Goal: Check status: Check status

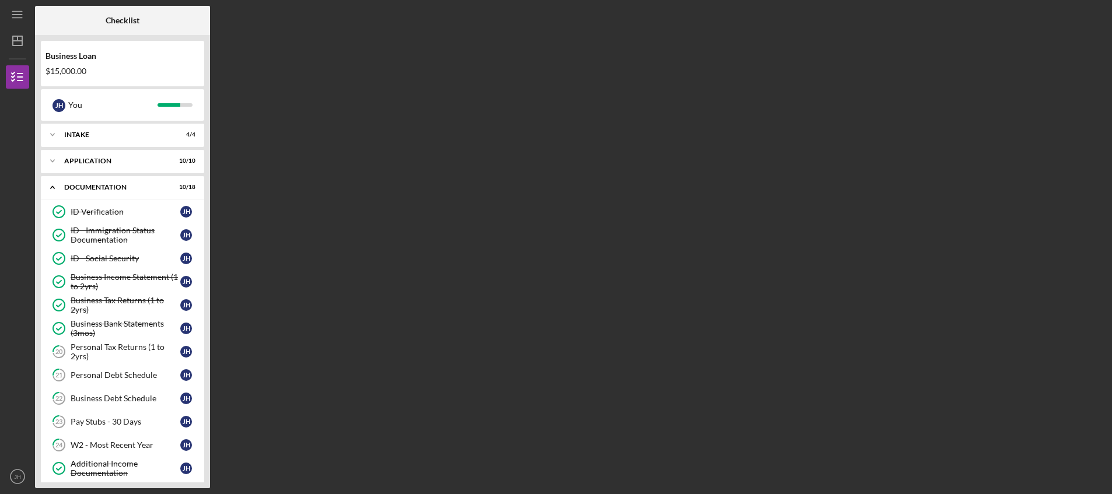
click at [88, 60] on div "Business Loan" at bounding box center [123, 55] width 154 height 9
click at [17, 73] on icon "button" at bounding box center [17, 76] width 29 height 29
click at [108, 233] on div "ID - Immigration Status Documentation" at bounding box center [126, 235] width 110 height 19
